Goal: Transaction & Acquisition: Purchase product/service

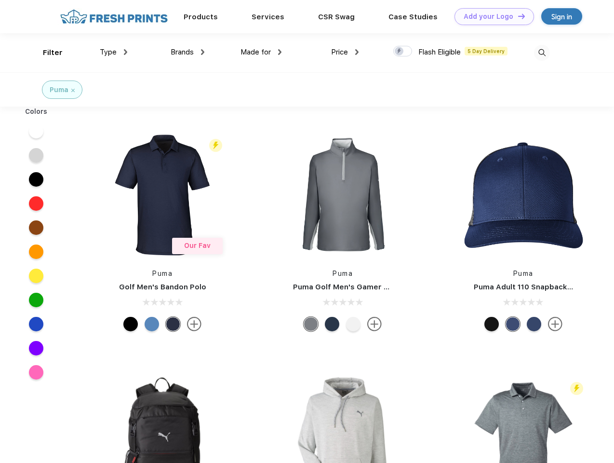
click at [491, 16] on link "Add your Logo Design Tool" at bounding box center [495, 16] width 80 height 17
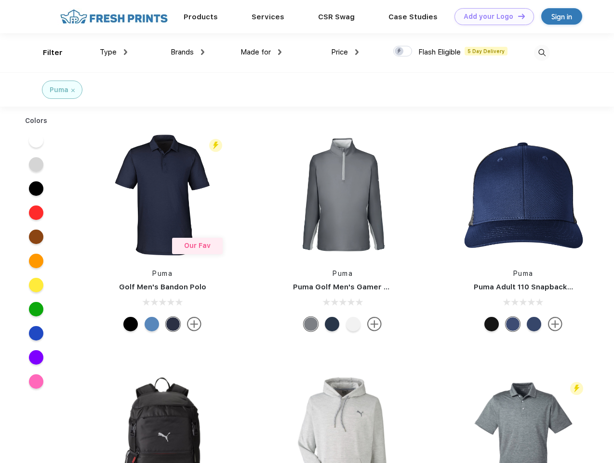
click at [0, 0] on div "Design Tool" at bounding box center [0, 0] width 0 height 0
click at [517, 16] on link "Add your Logo Design Tool" at bounding box center [495, 16] width 80 height 17
click at [46, 53] on div "Filter" at bounding box center [53, 52] width 20 height 11
click at [114, 52] on span "Type" at bounding box center [108, 52] width 17 height 9
click at [188, 52] on span "Brands" at bounding box center [182, 52] width 23 height 9
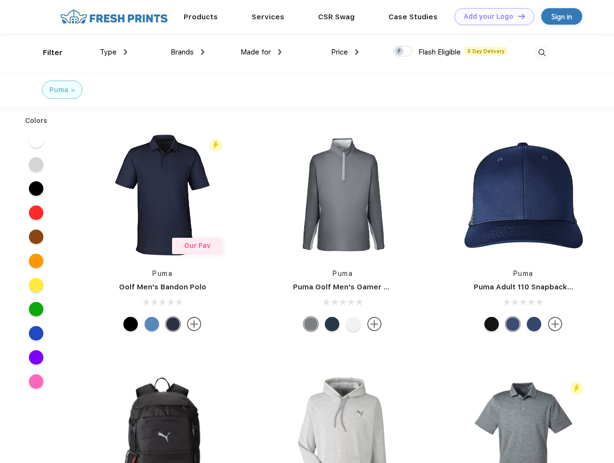
click at [261, 52] on span "Made for" at bounding box center [256, 52] width 30 height 9
click at [345, 52] on span "Price" at bounding box center [339, 52] width 17 height 9
click at [403, 52] on div at bounding box center [402, 51] width 19 height 11
click at [400, 52] on input "checkbox" at bounding box center [396, 48] width 6 height 6
click at [542, 53] on img at bounding box center [542, 53] width 16 height 16
